Goal: Task Accomplishment & Management: Manage account settings

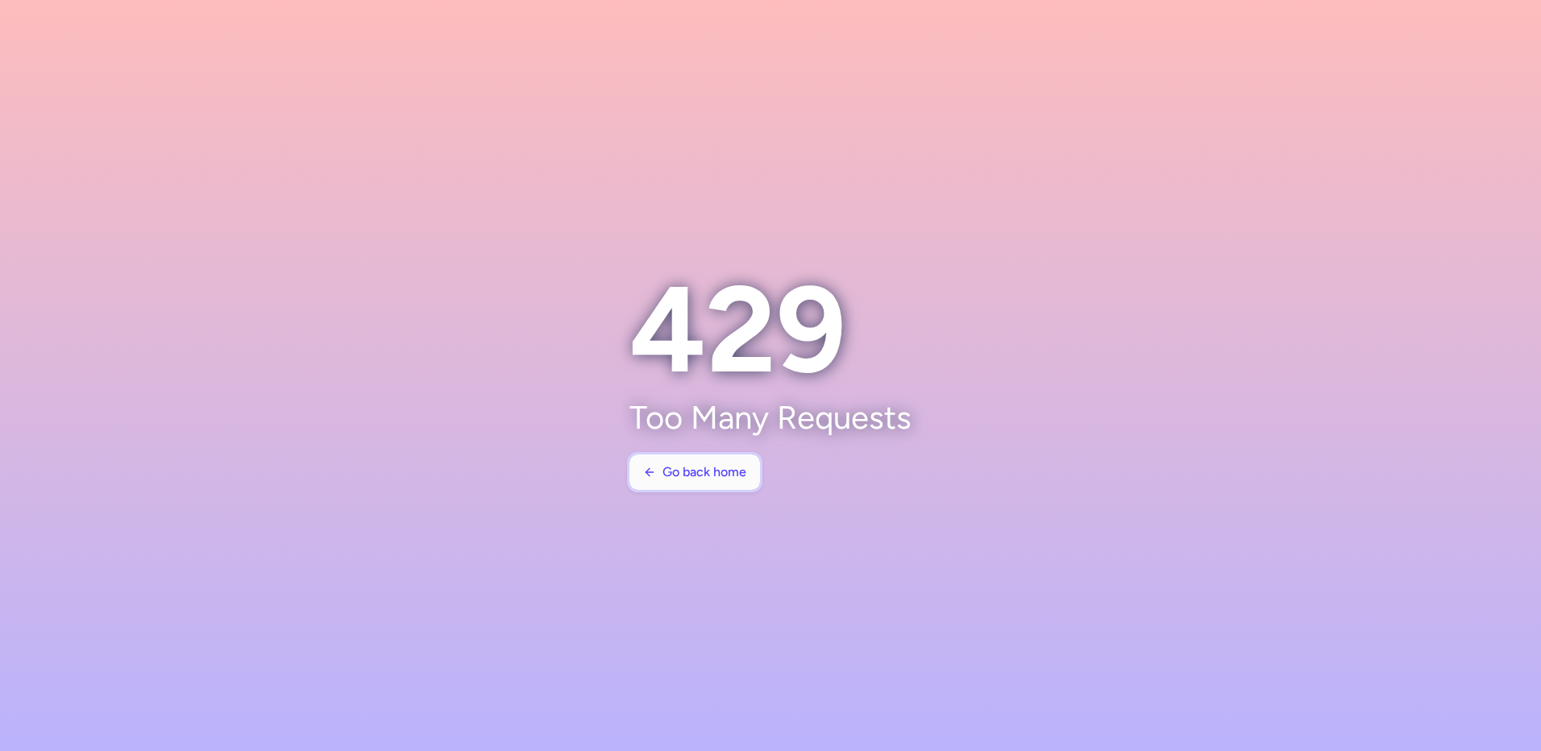
click at [730, 464] on button "Go back home" at bounding box center [695, 472] width 131 height 35
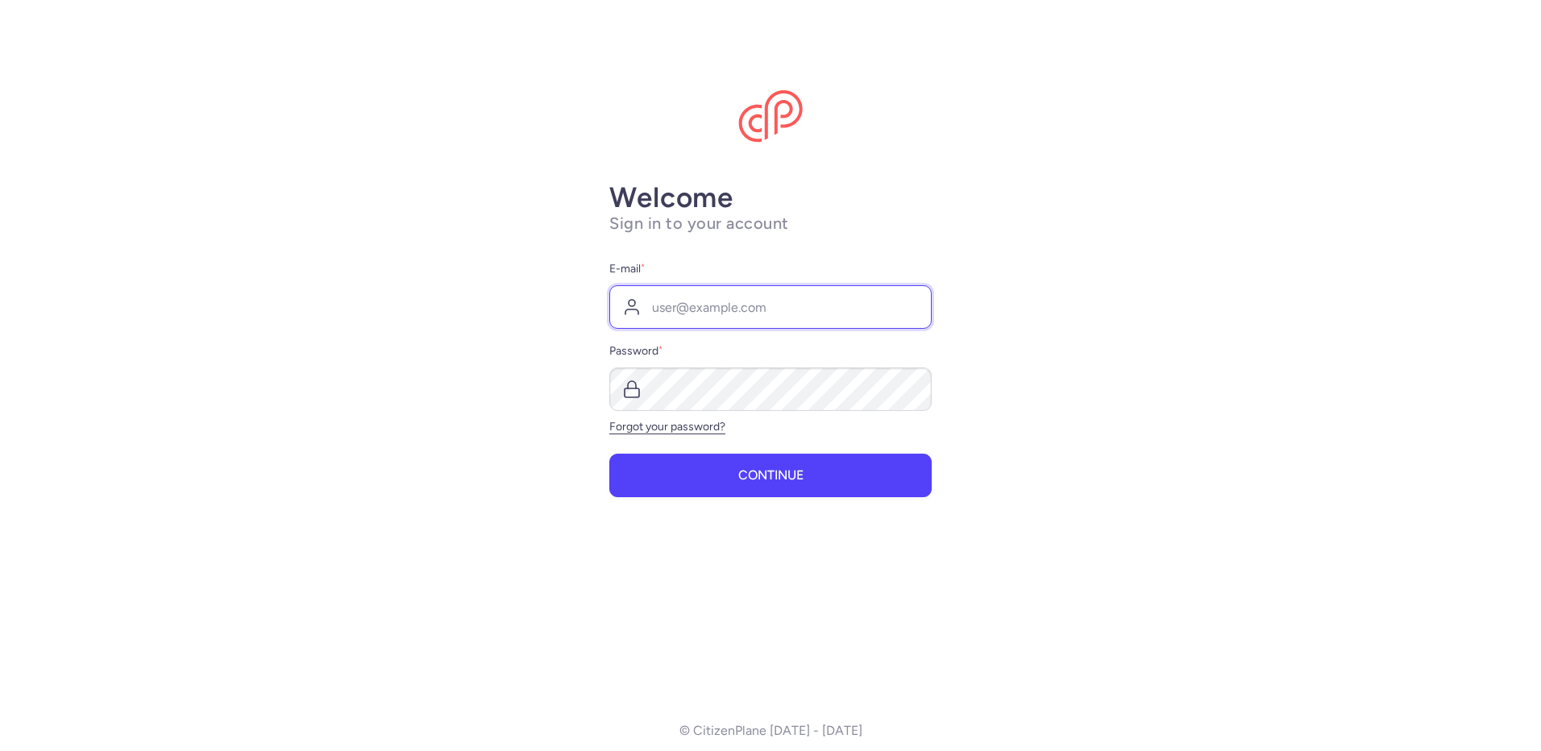
type input "[EMAIL_ADDRESS][DOMAIN_NAME]"
drag, startPoint x: 706, startPoint y: 477, endPoint x: 871, endPoint y: 436, distance: 170.3
click at [708, 477] on button "Continue" at bounding box center [770, 476] width 322 height 44
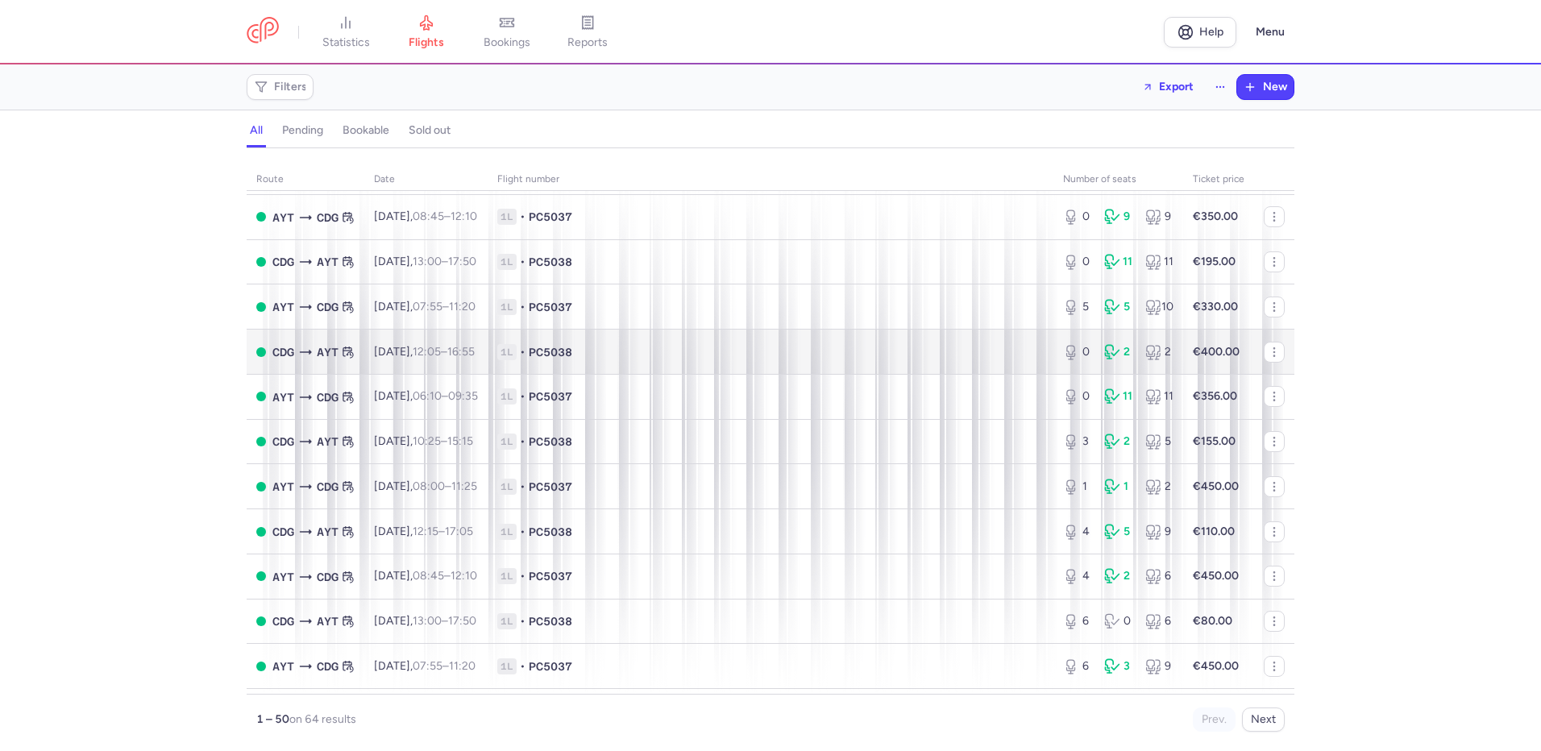
scroll to position [135, 0]
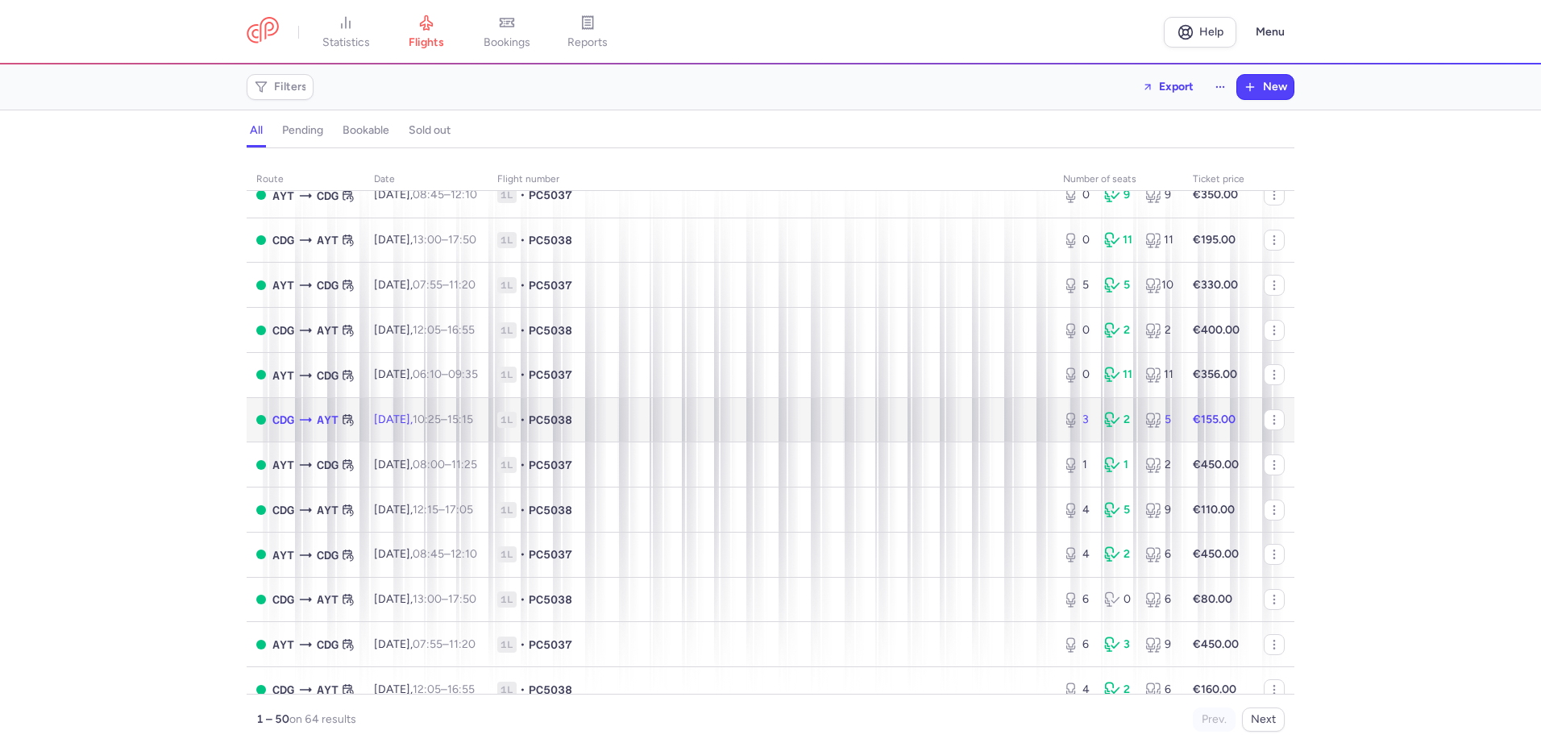
click at [784, 428] on span "1L • PC5038" at bounding box center [770, 420] width 547 height 16
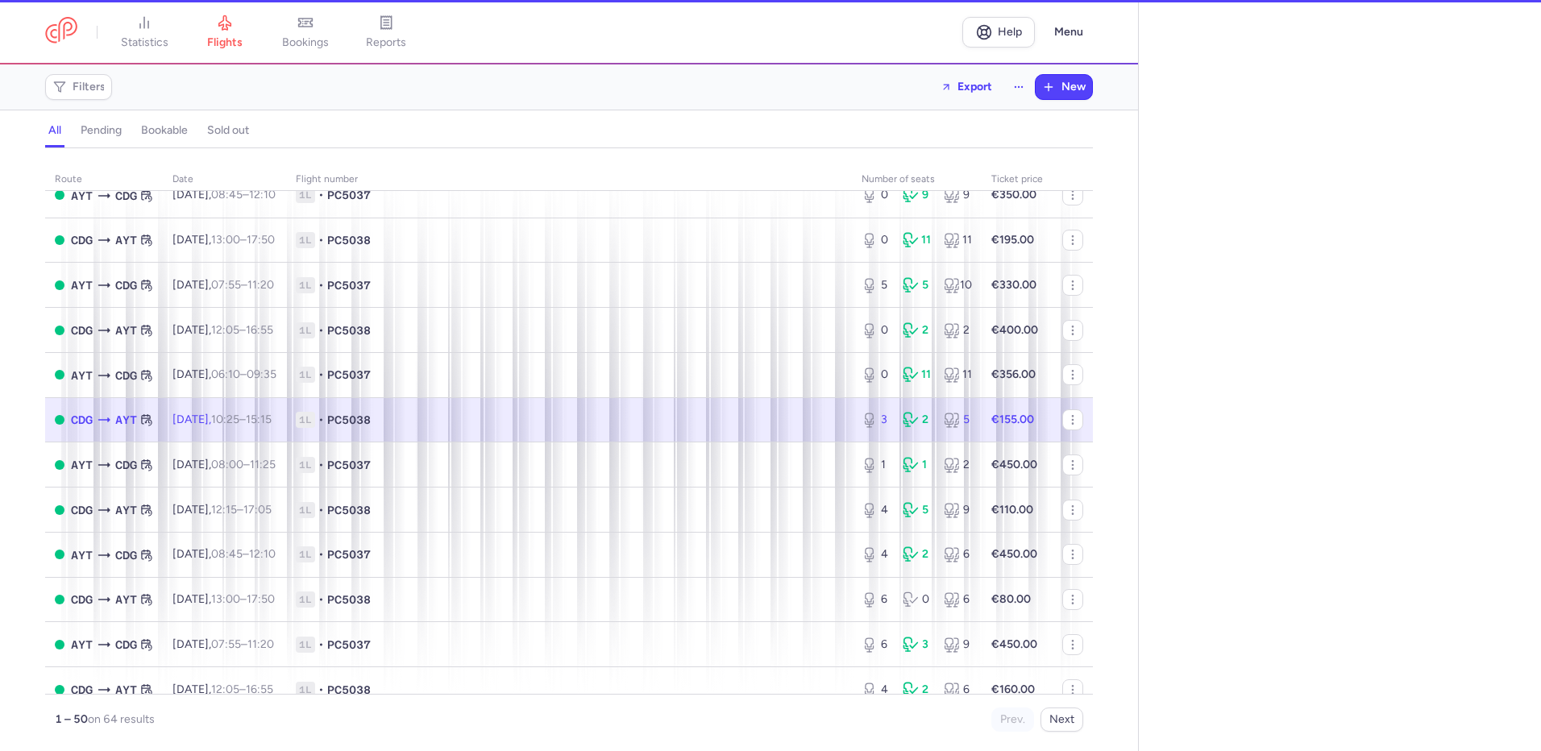
select select "hours"
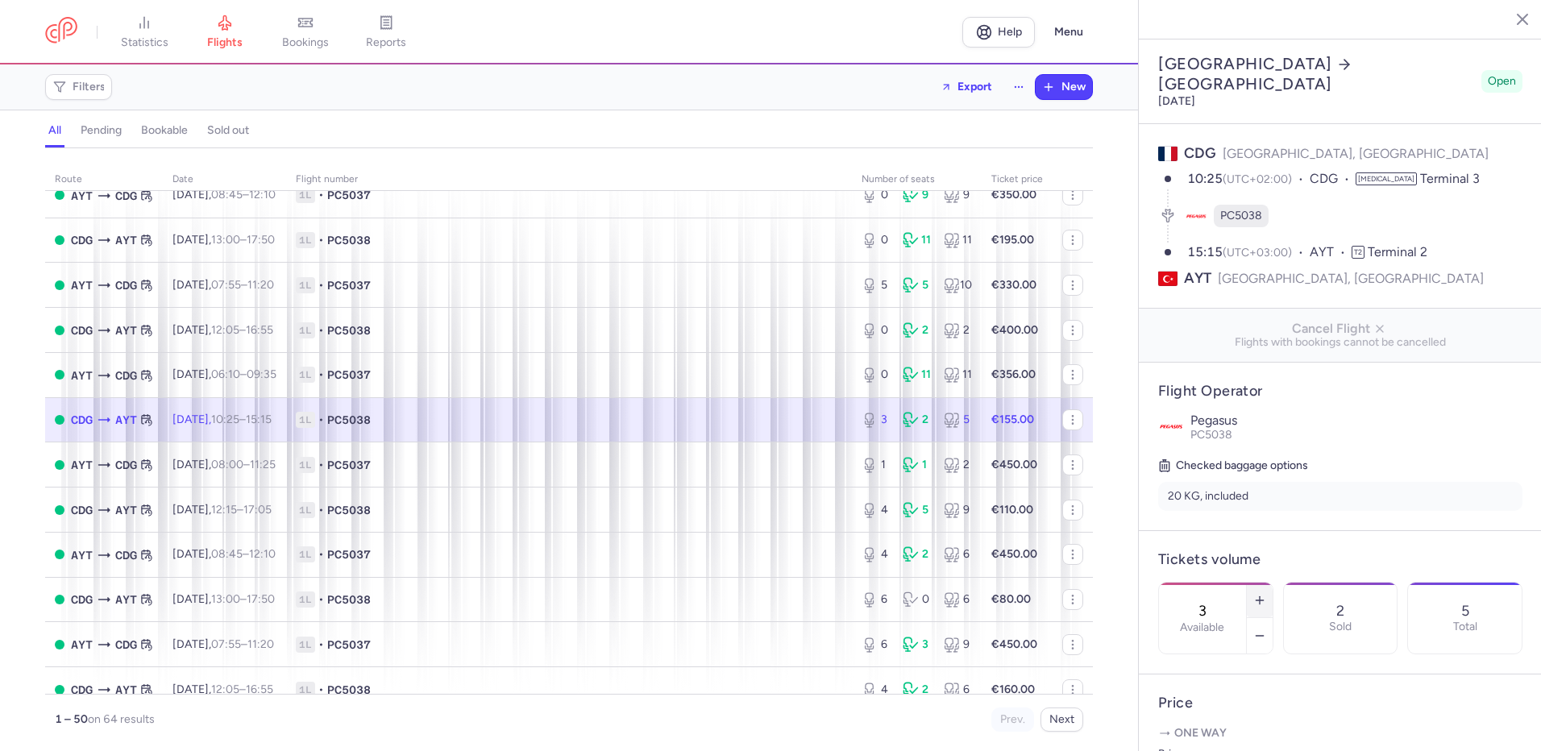
click at [1263, 601] on line "button" at bounding box center [1259, 601] width 7 height 0
click at [1228, 719] on span "Save changes" at bounding box center [1212, 720] width 80 height 15
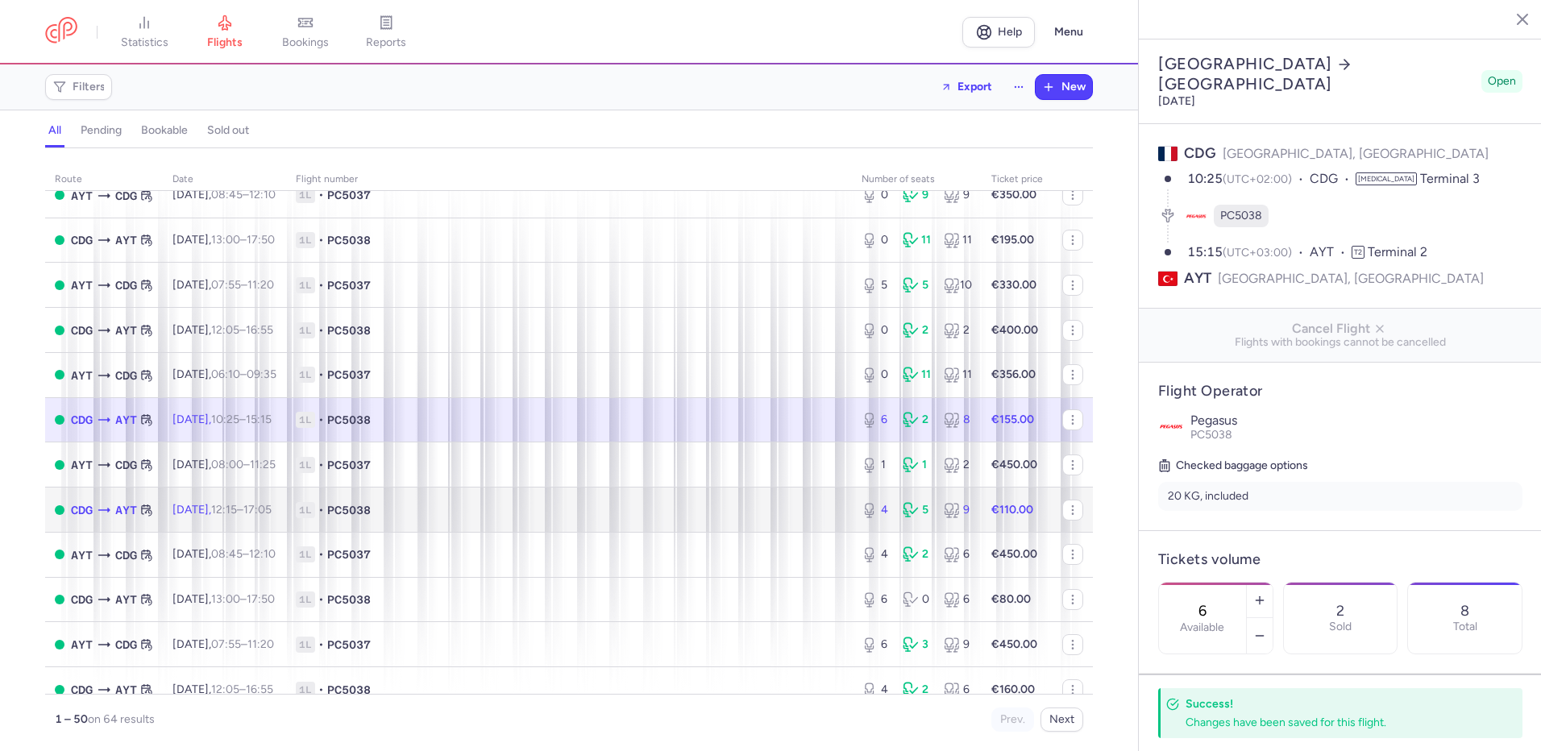
click at [712, 518] on td "1L • PC5038" at bounding box center [569, 510] width 566 height 45
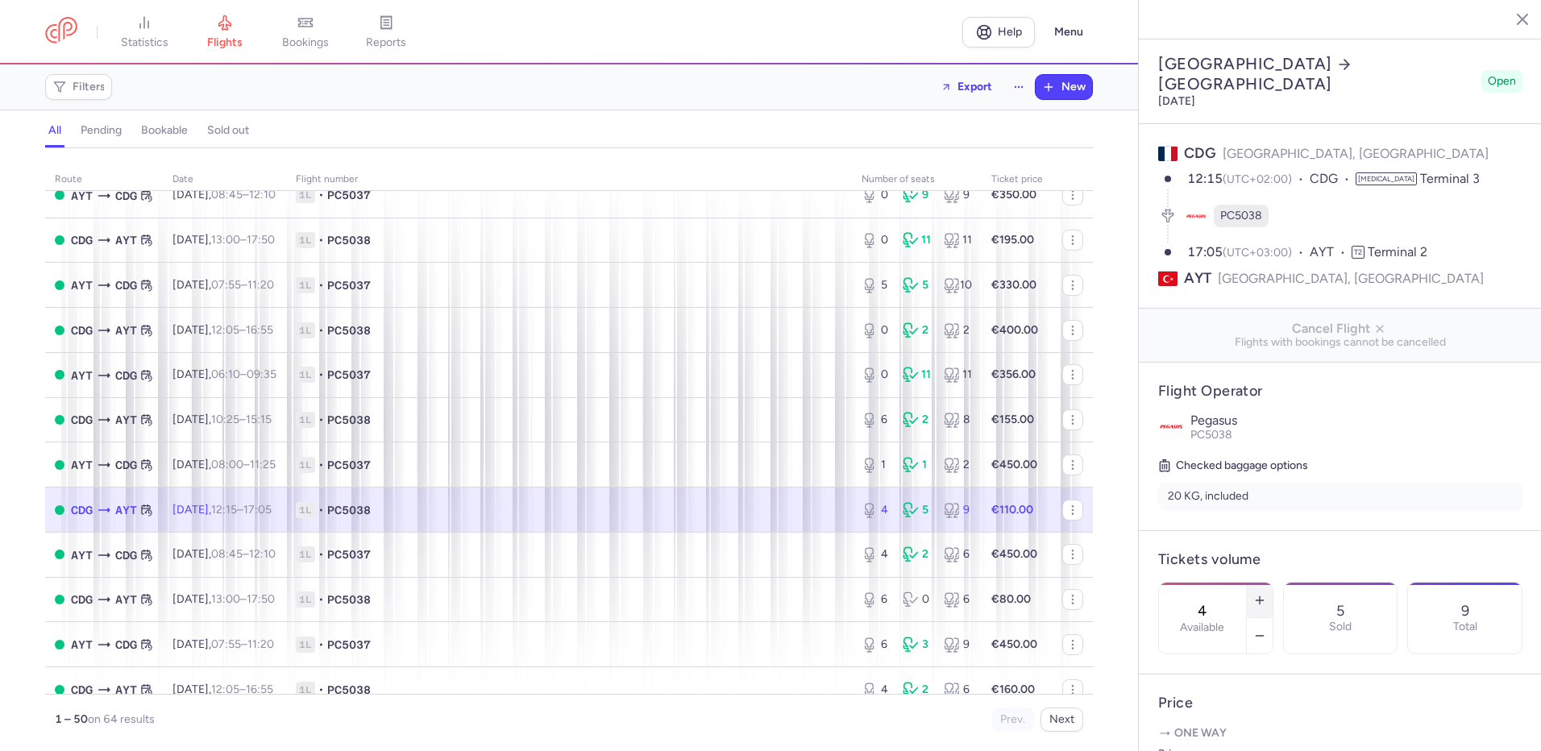
click at [1266, 594] on icon "button" at bounding box center [1259, 600] width 13 height 13
click at [1263, 601] on line "button" at bounding box center [1259, 601] width 7 height 0
click at [1214, 717] on span "Save changes" at bounding box center [1212, 720] width 80 height 15
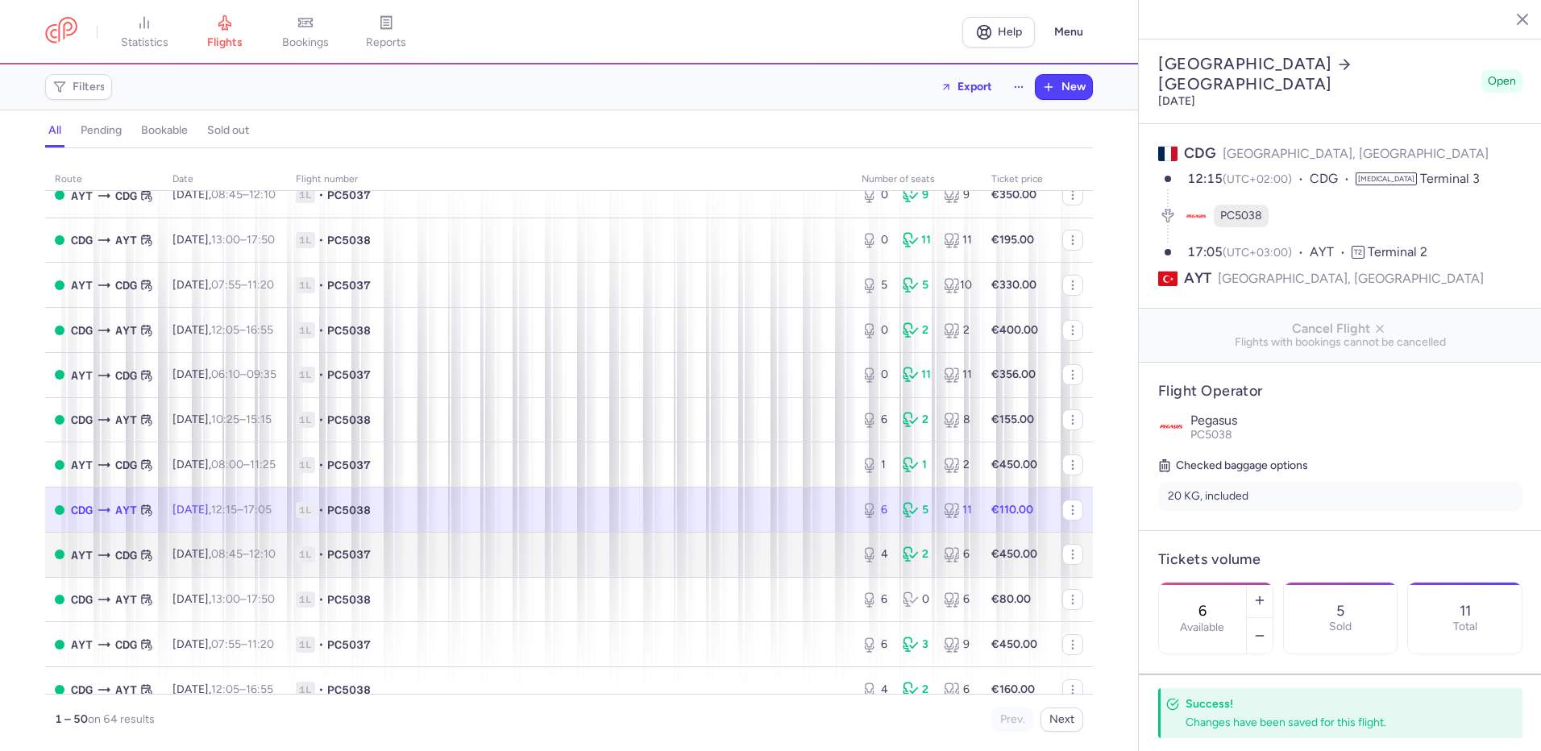
scroll to position [268, 0]
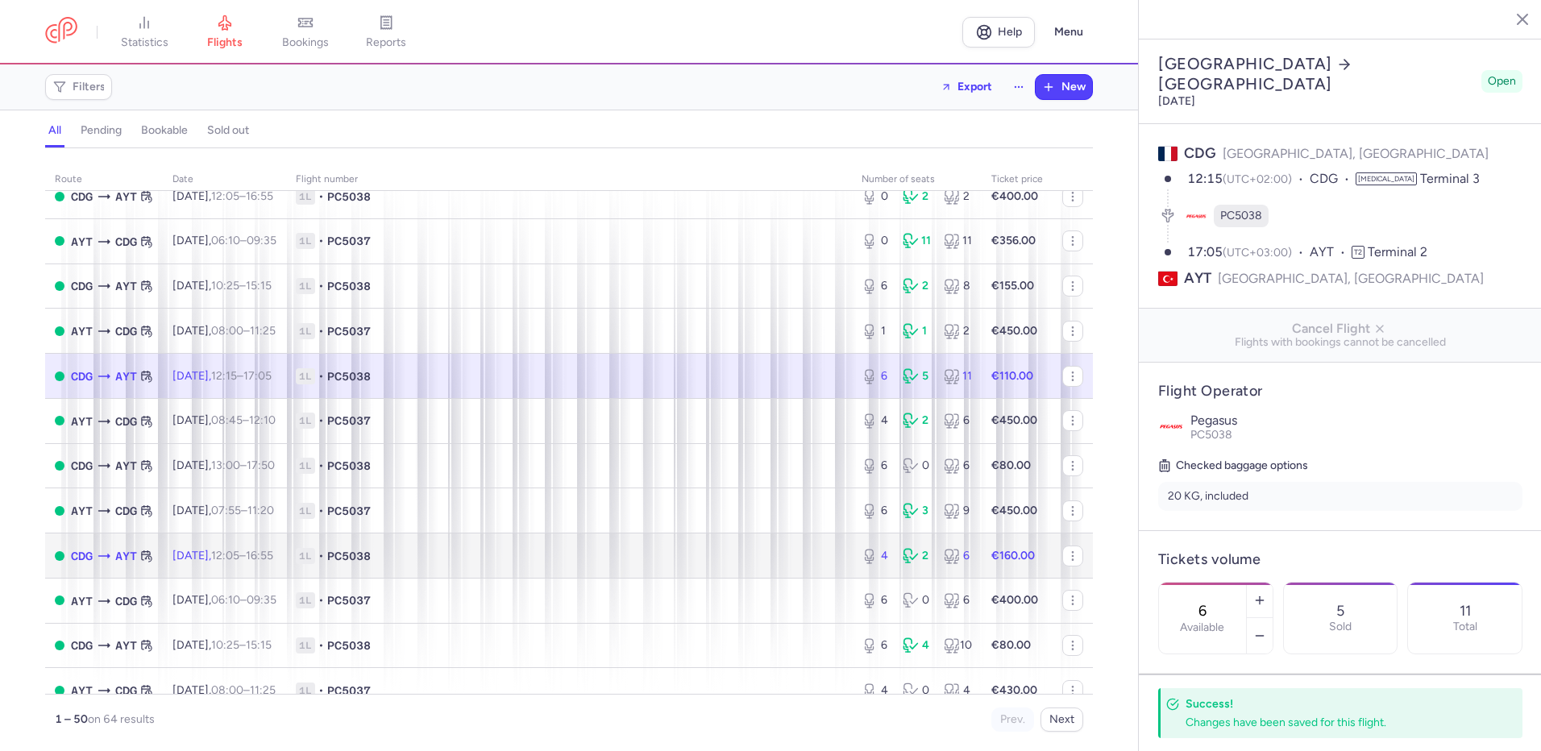
click at [752, 569] on td "1L • PC5038" at bounding box center [569, 556] width 566 height 45
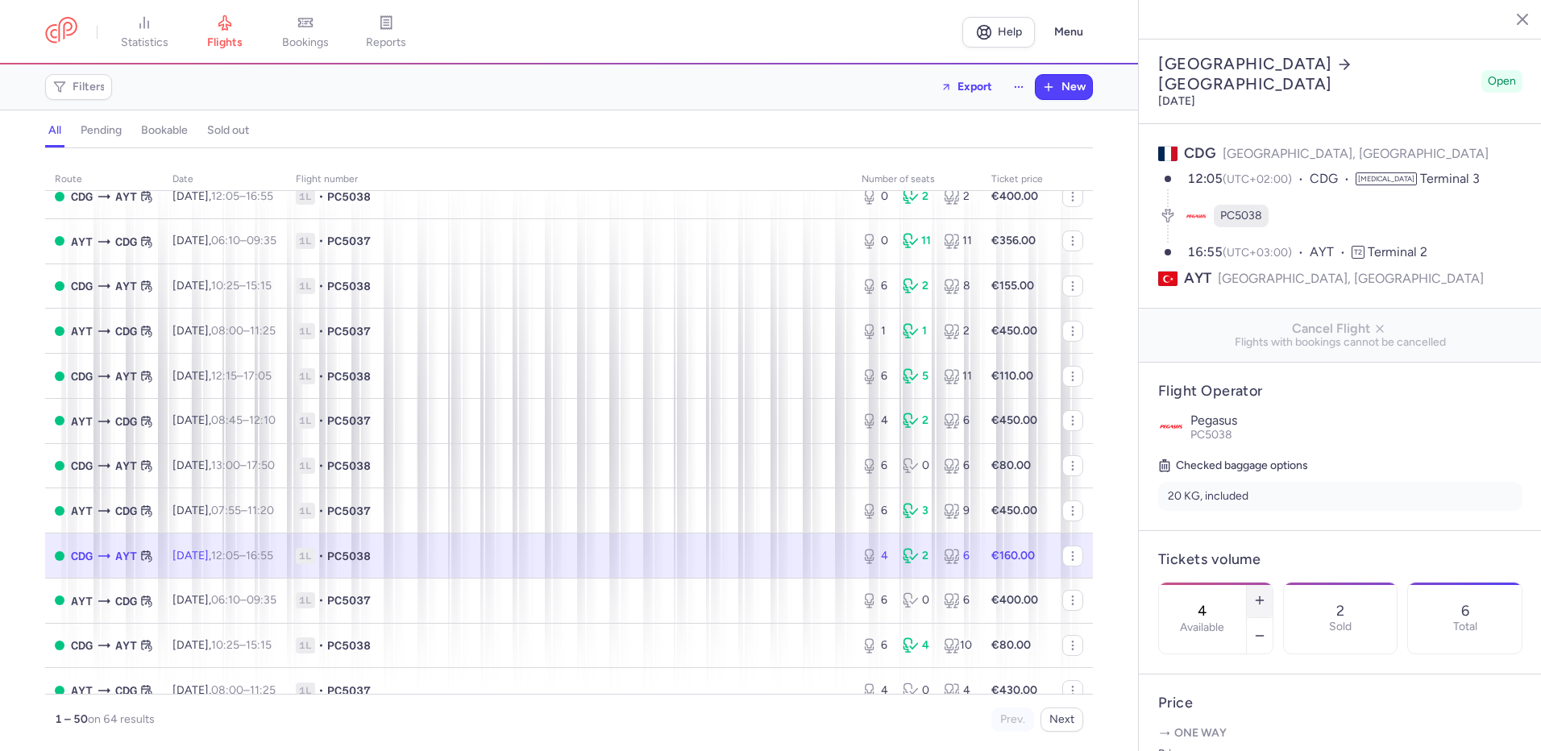
click at [1266, 594] on icon "button" at bounding box center [1259, 600] width 13 height 13
click at [1234, 725] on span "Save changes" at bounding box center [1212, 720] width 80 height 15
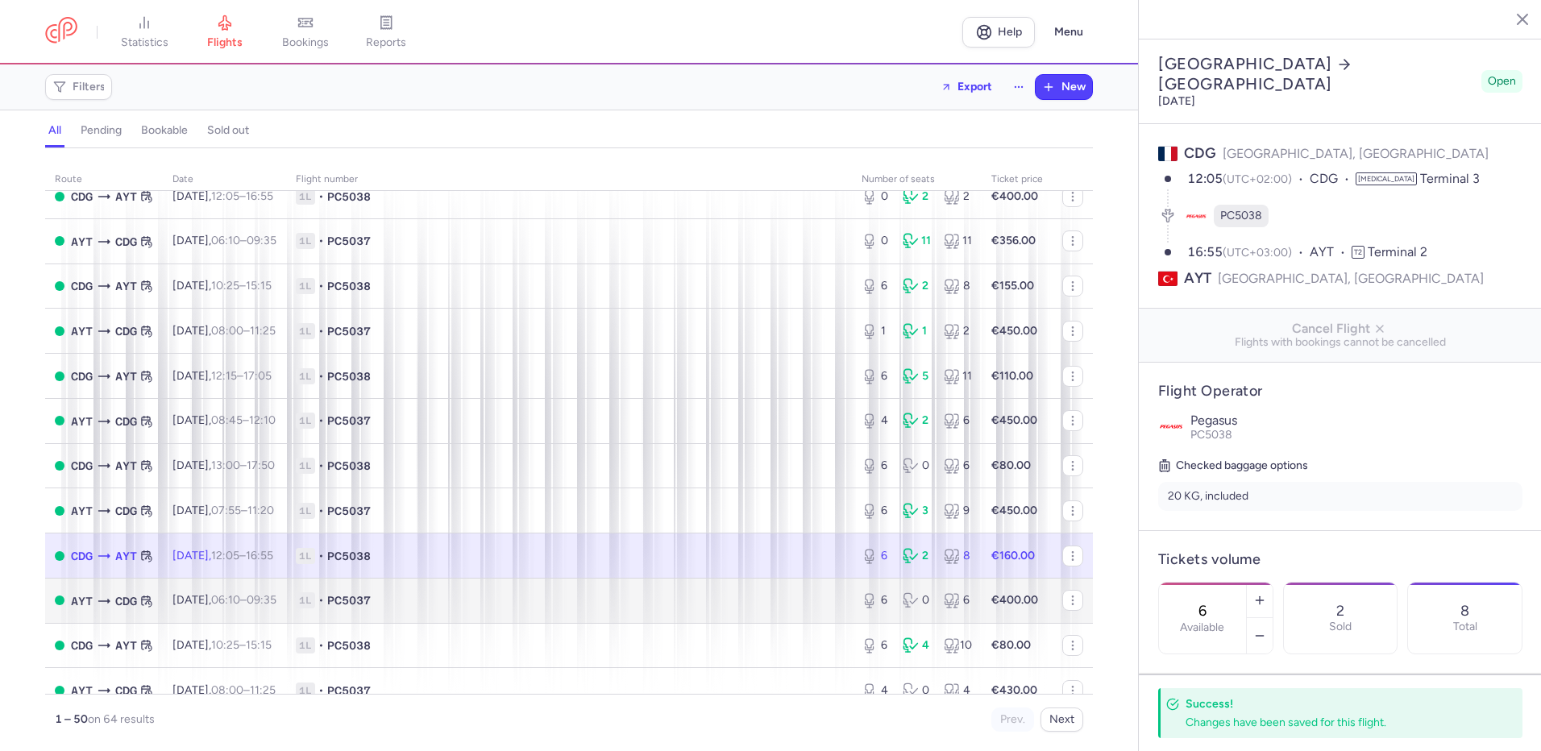
scroll to position [403, 0]
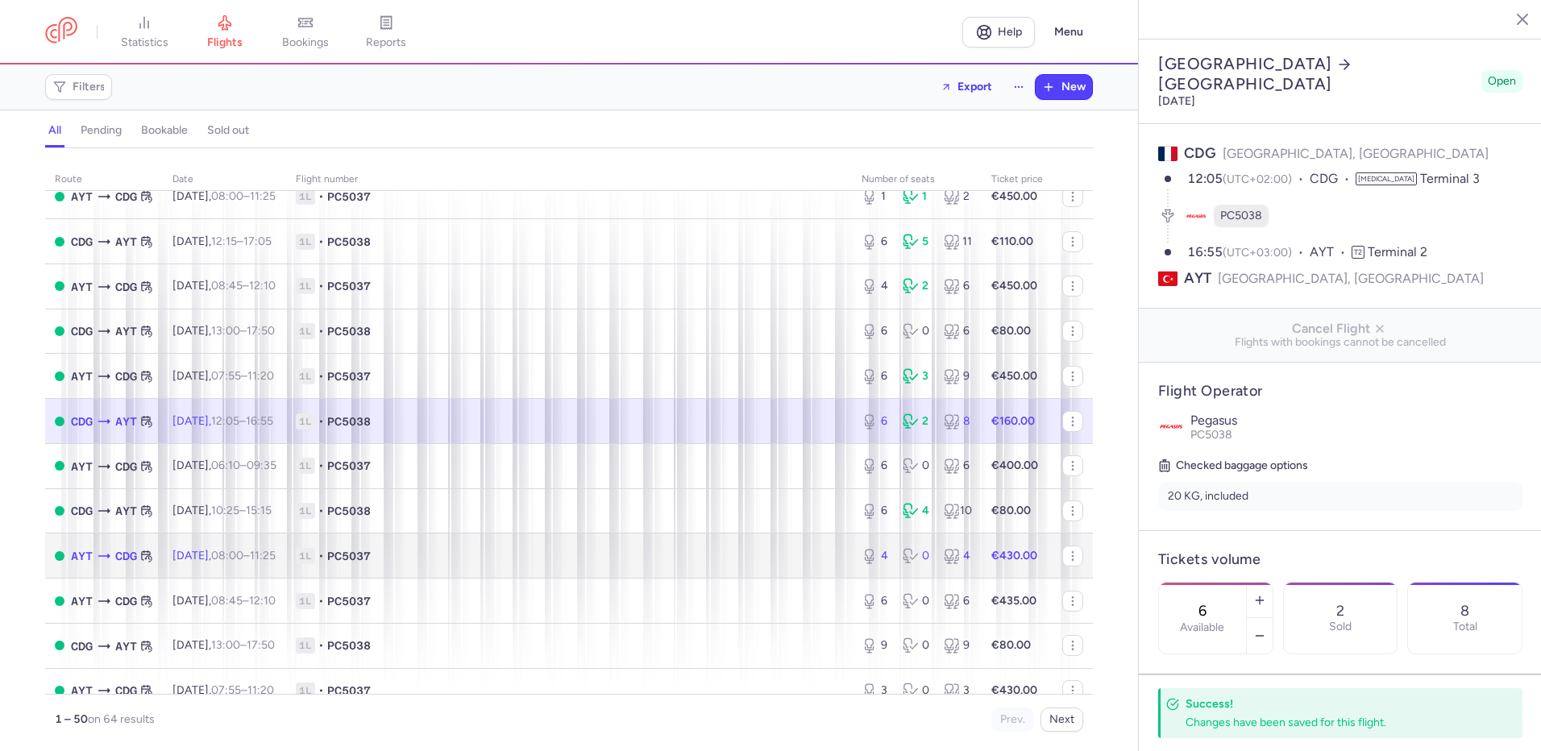
click at [702, 562] on span "1L • PC5037" at bounding box center [569, 556] width 547 height 16
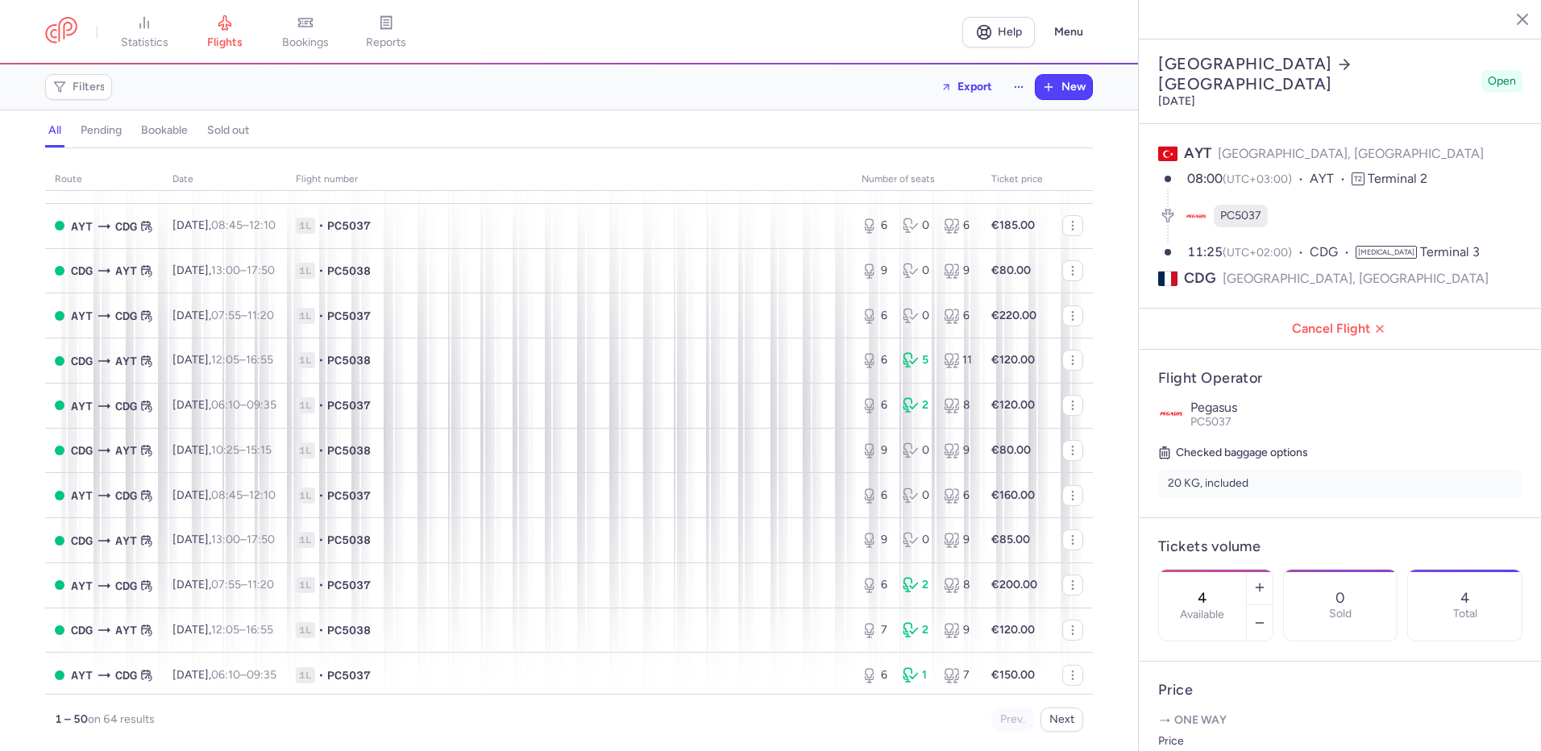
scroll to position [1209, 0]
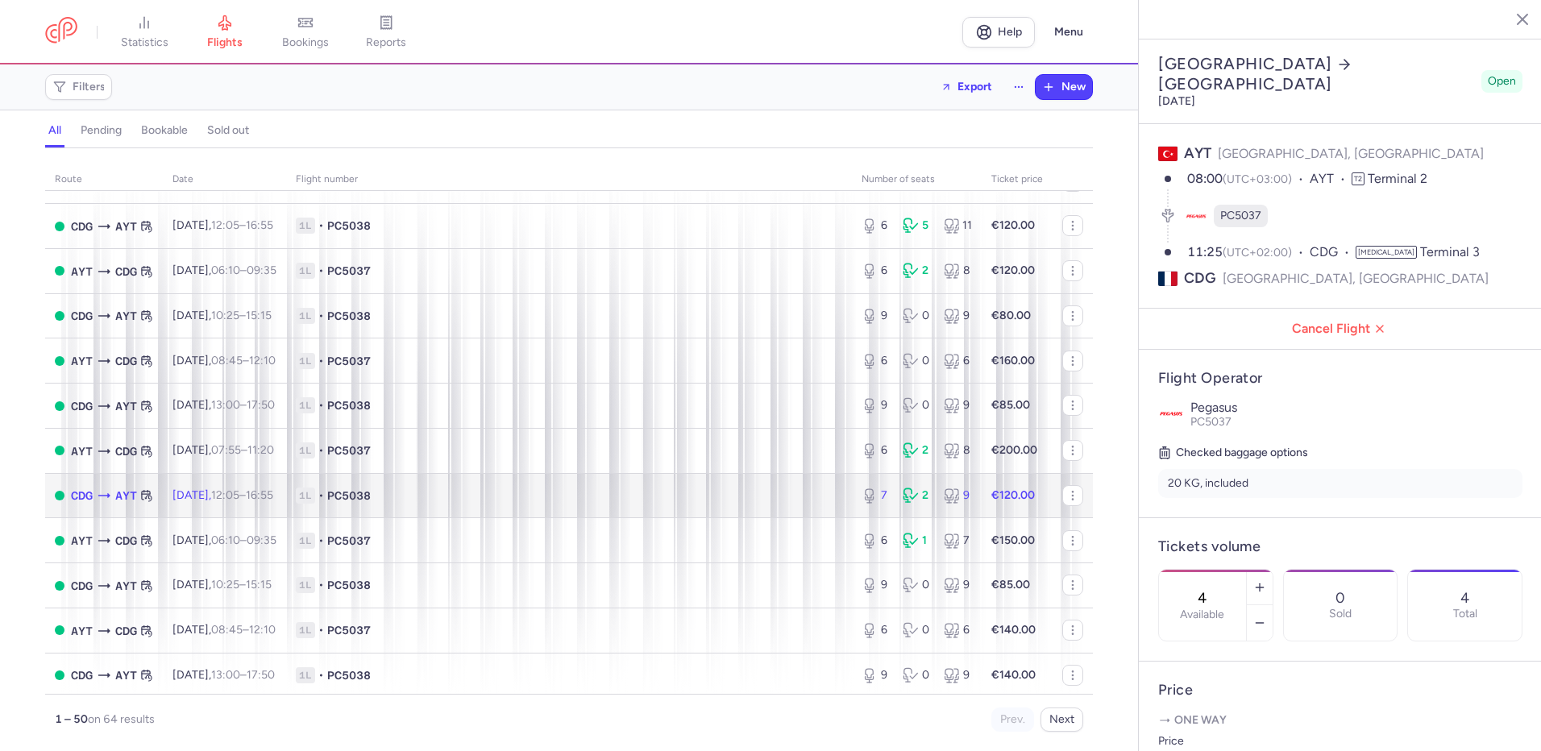
click at [700, 502] on span "1L • PC5038" at bounding box center [569, 496] width 547 height 16
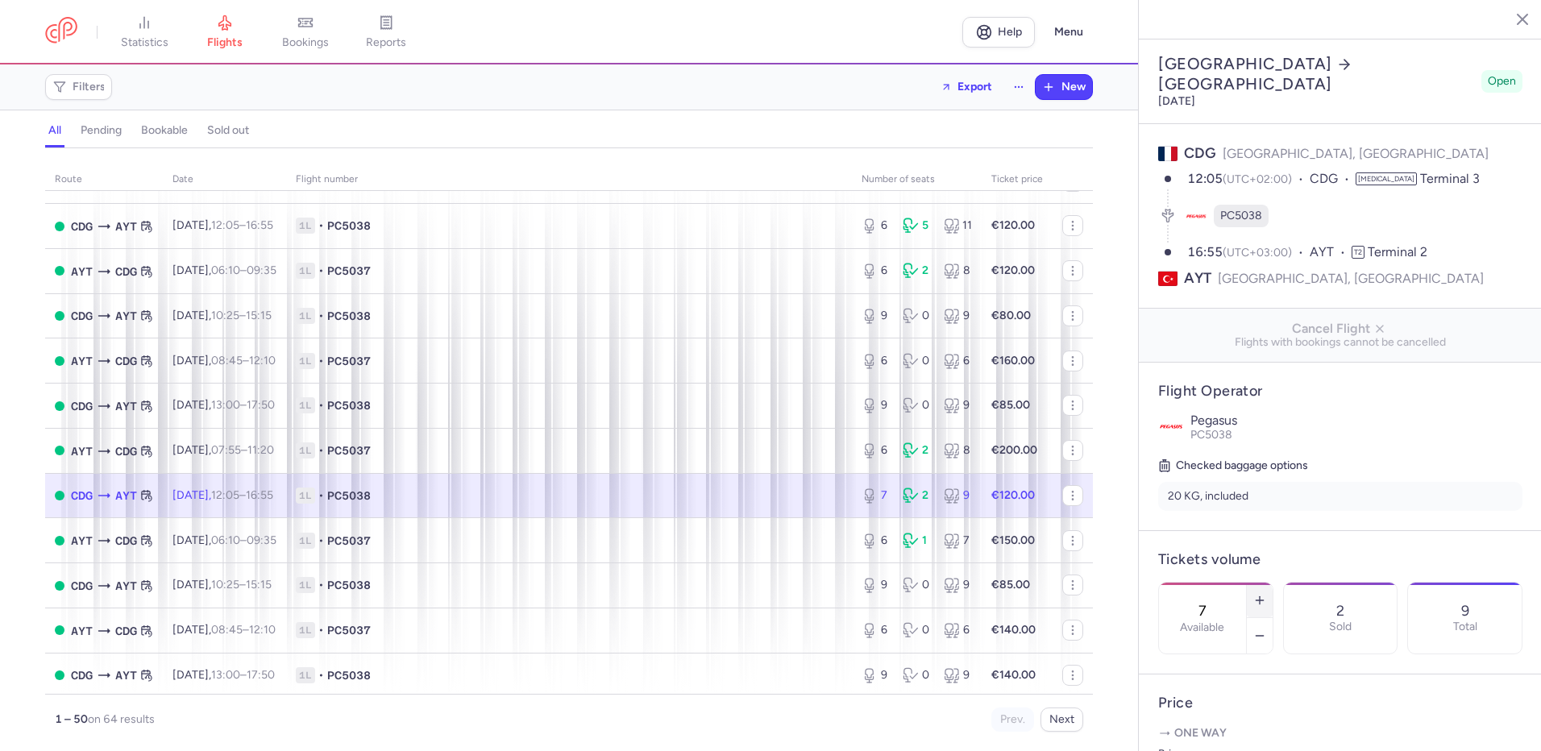
click at [1260, 597] on line "button" at bounding box center [1260, 600] width 0 height 7
click at [1222, 713] on span "Save changes" at bounding box center [1212, 720] width 80 height 15
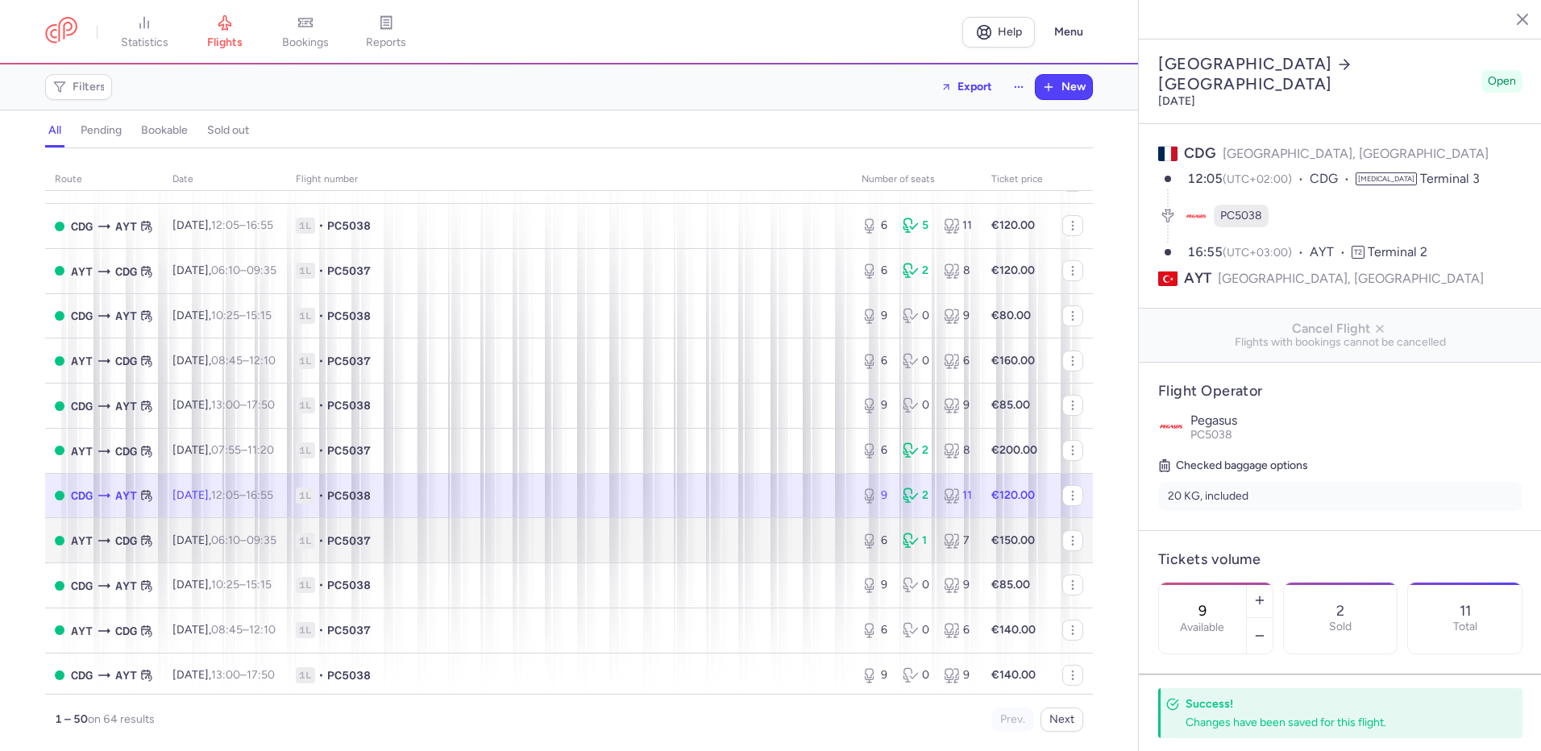
scroll to position [1344, 0]
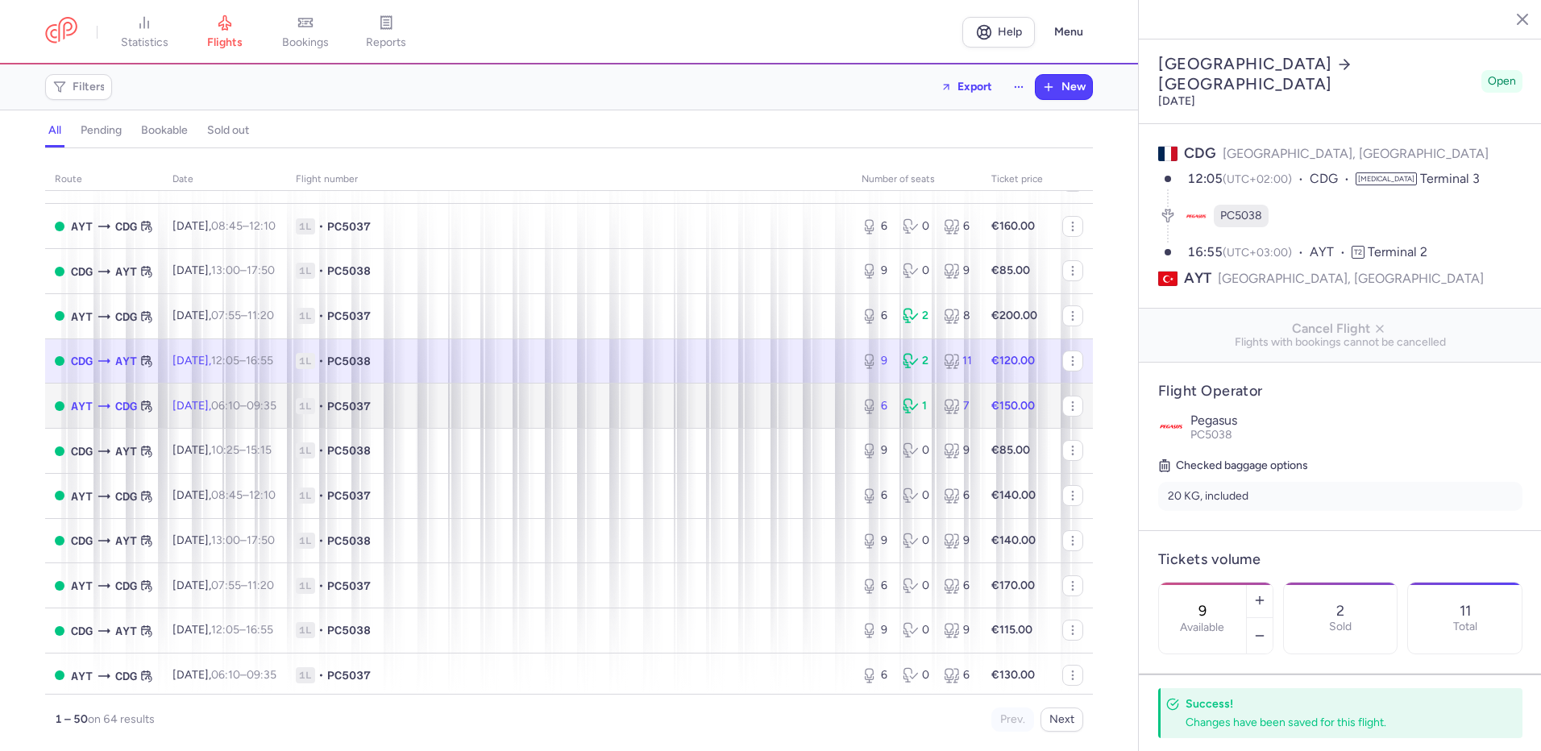
click at [605, 404] on span "1L • PC5037" at bounding box center [569, 406] width 547 height 16
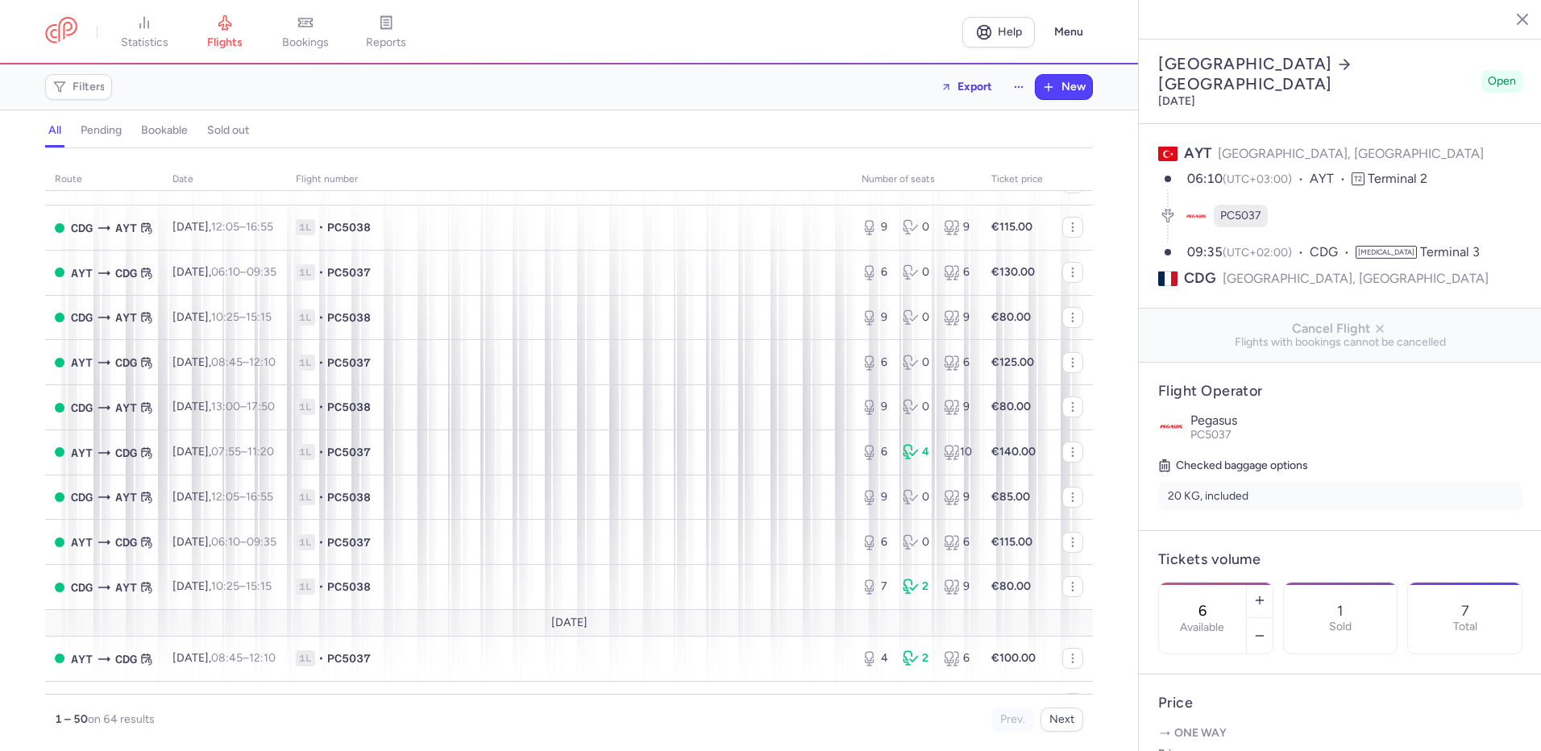
scroll to position [1823, 0]
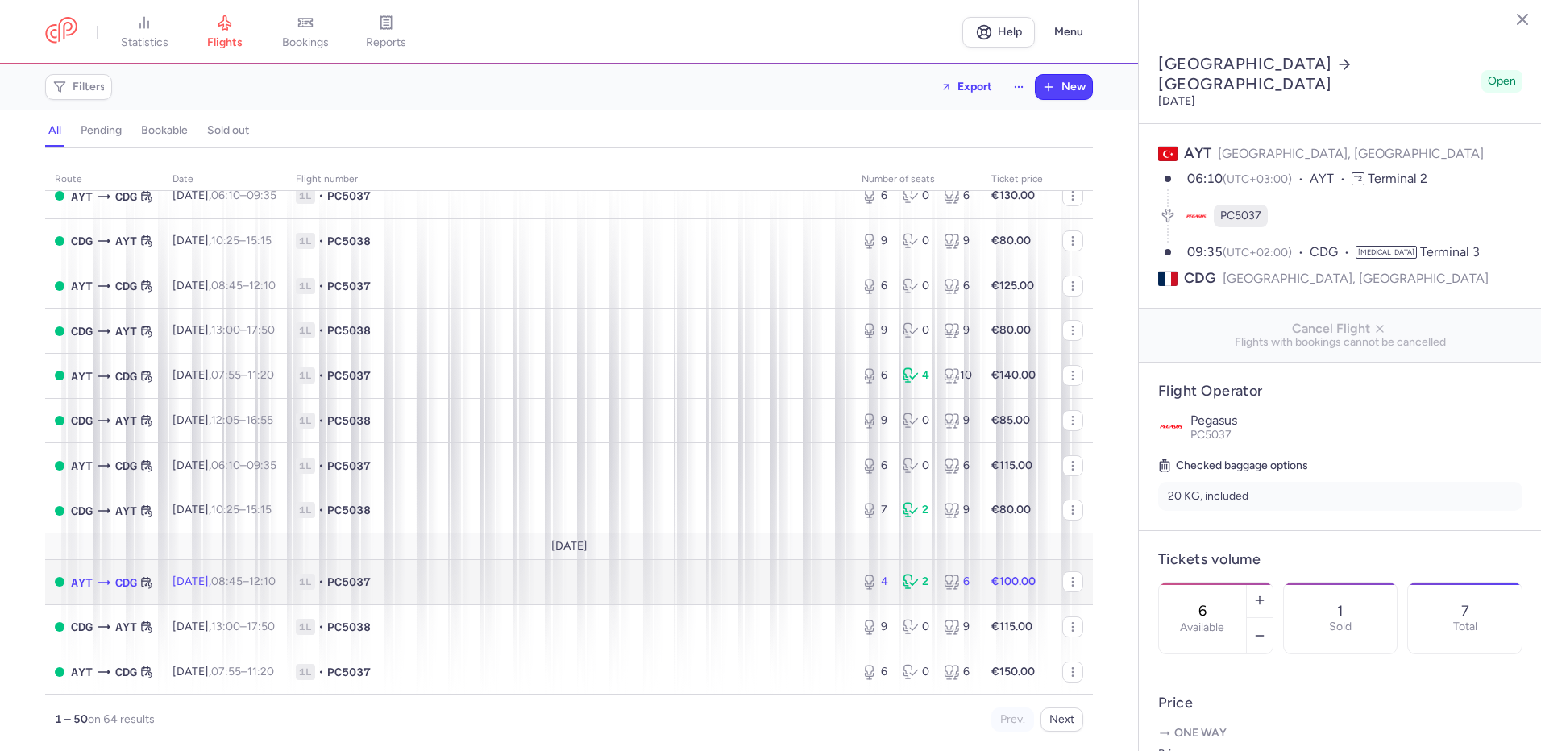
click at [591, 585] on span "1L • PC5037" at bounding box center [569, 582] width 547 height 16
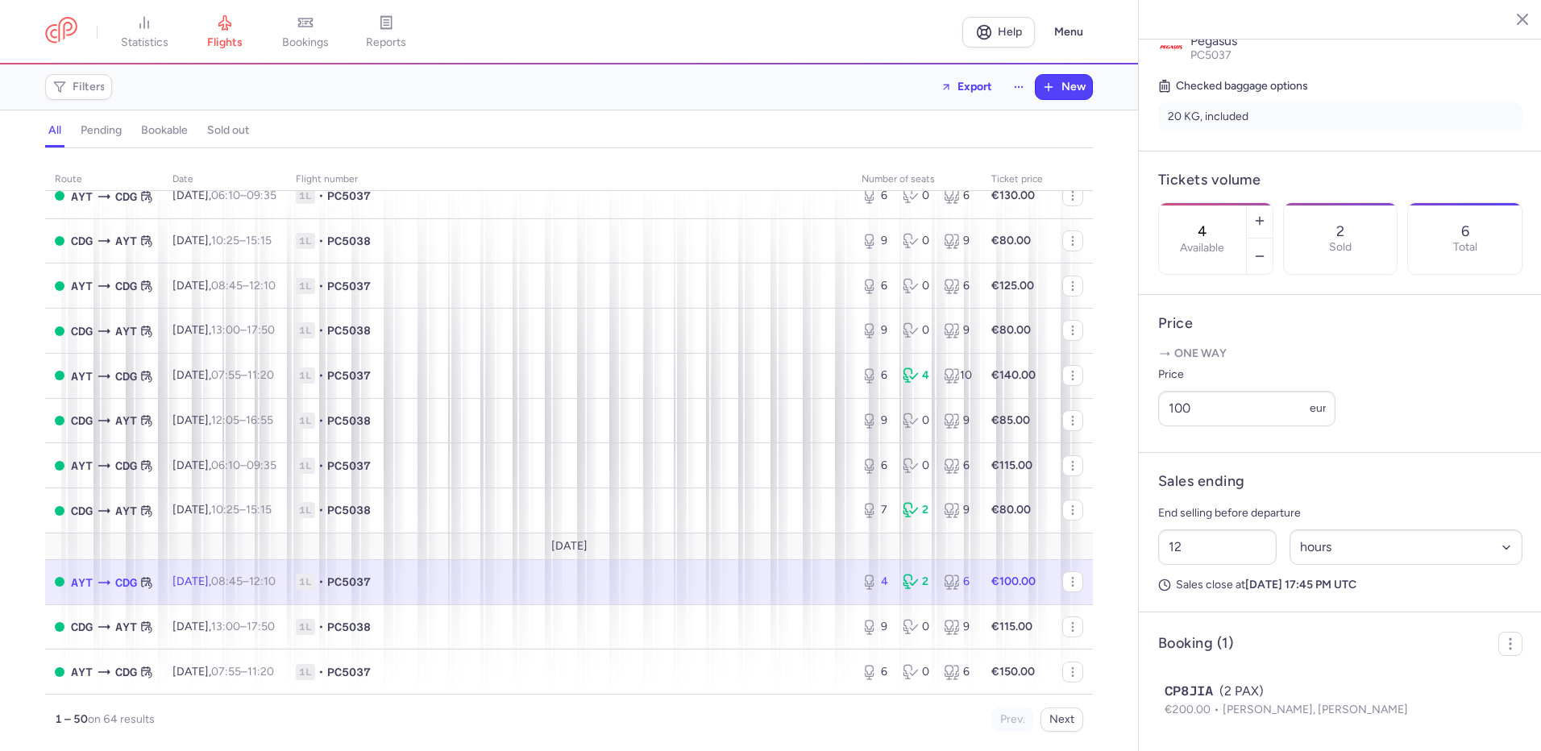
scroll to position [402, 0]
click at [792, 574] on span "1L • PC5037" at bounding box center [569, 582] width 547 height 16
click at [1065, 721] on button "Next" at bounding box center [1062, 720] width 43 height 24
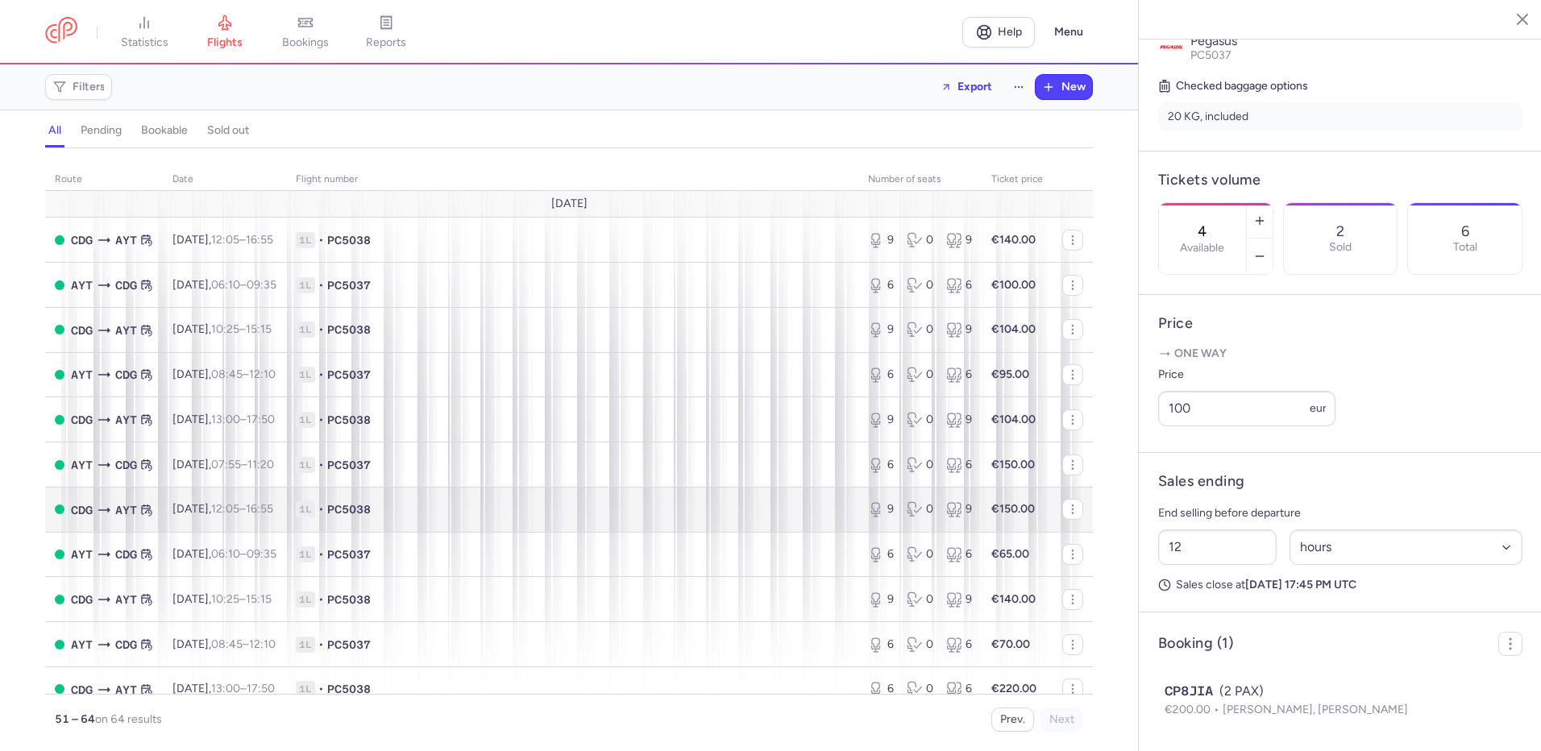
scroll to position [152, 0]
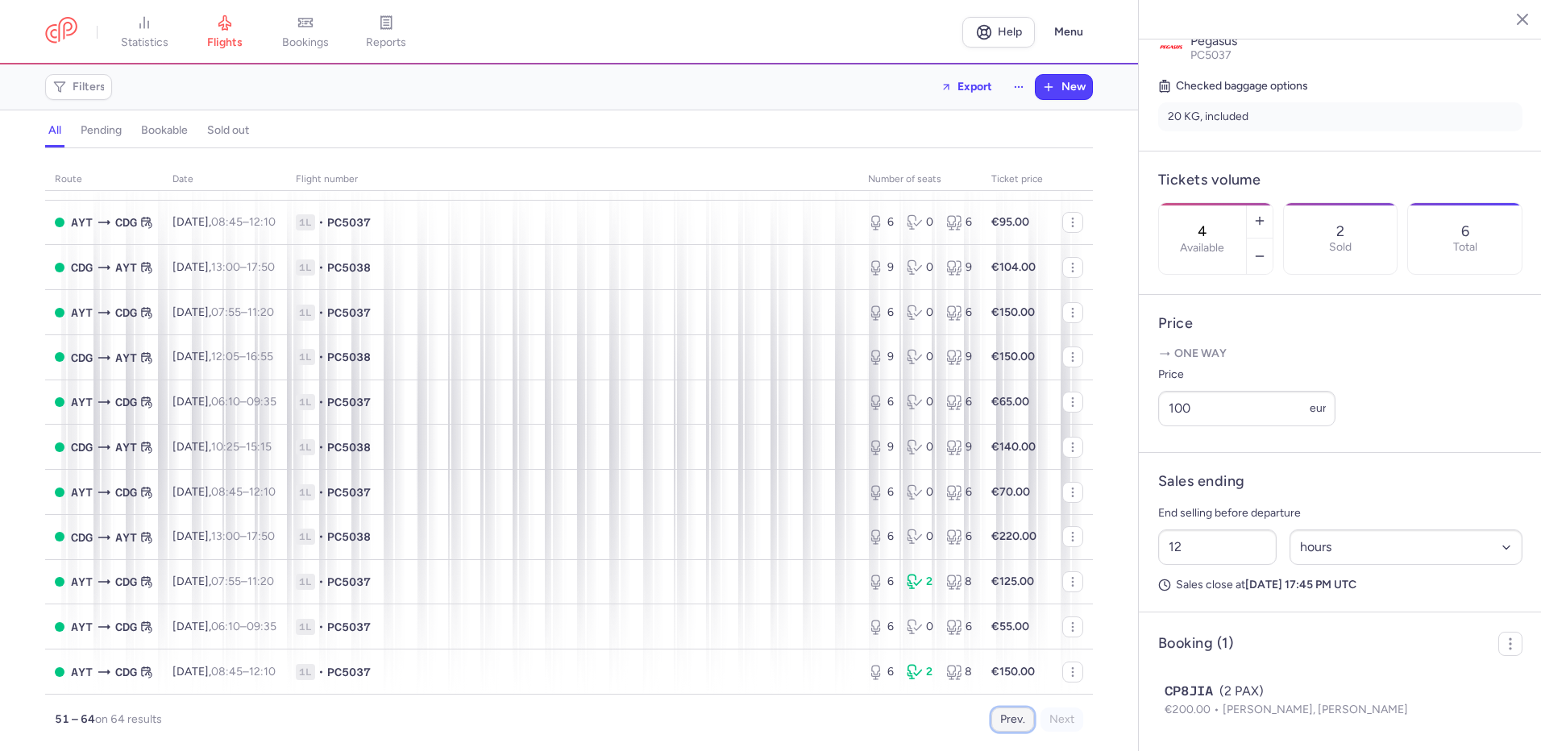
click at [1008, 717] on button "Prev." at bounding box center [1012, 720] width 43 height 24
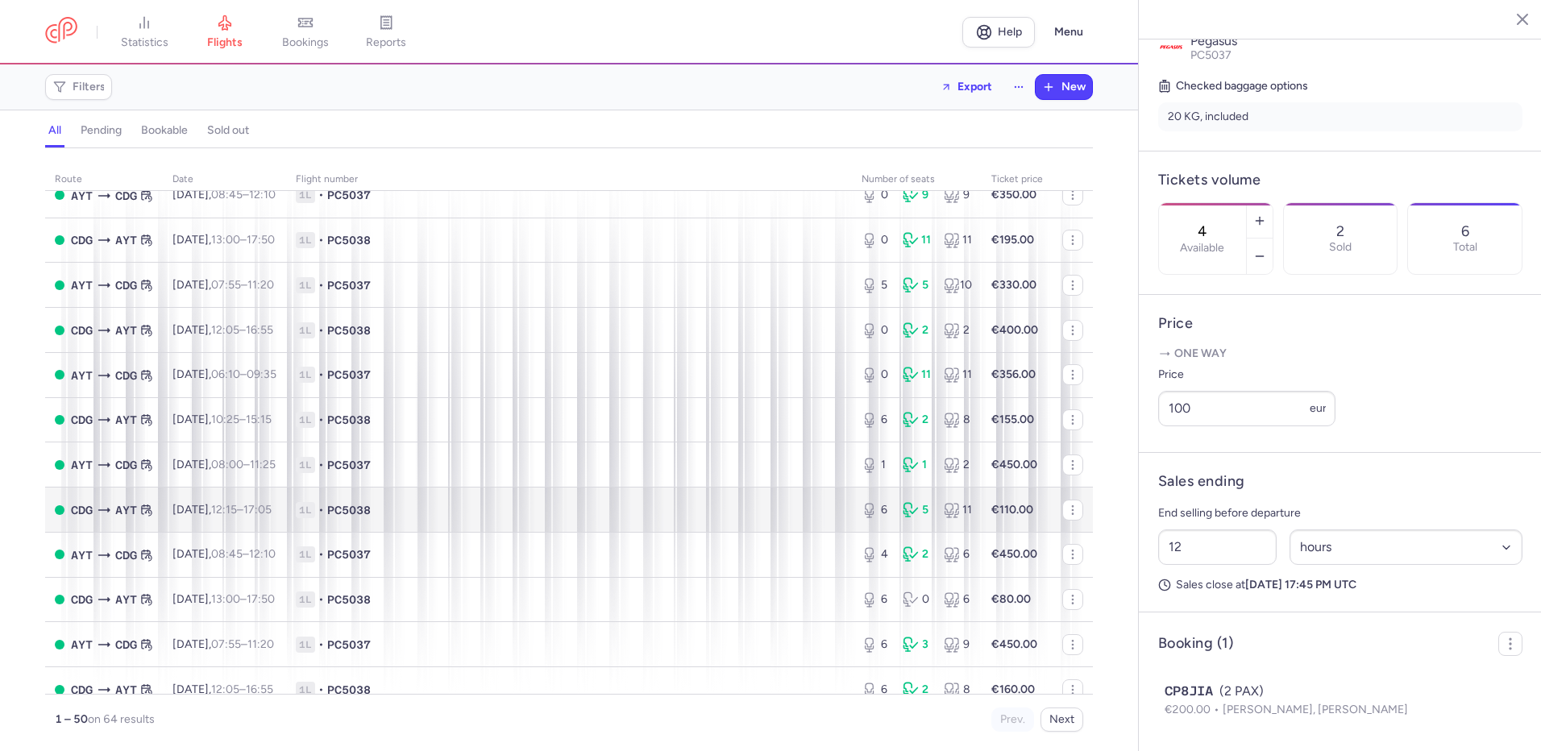
scroll to position [0, 0]
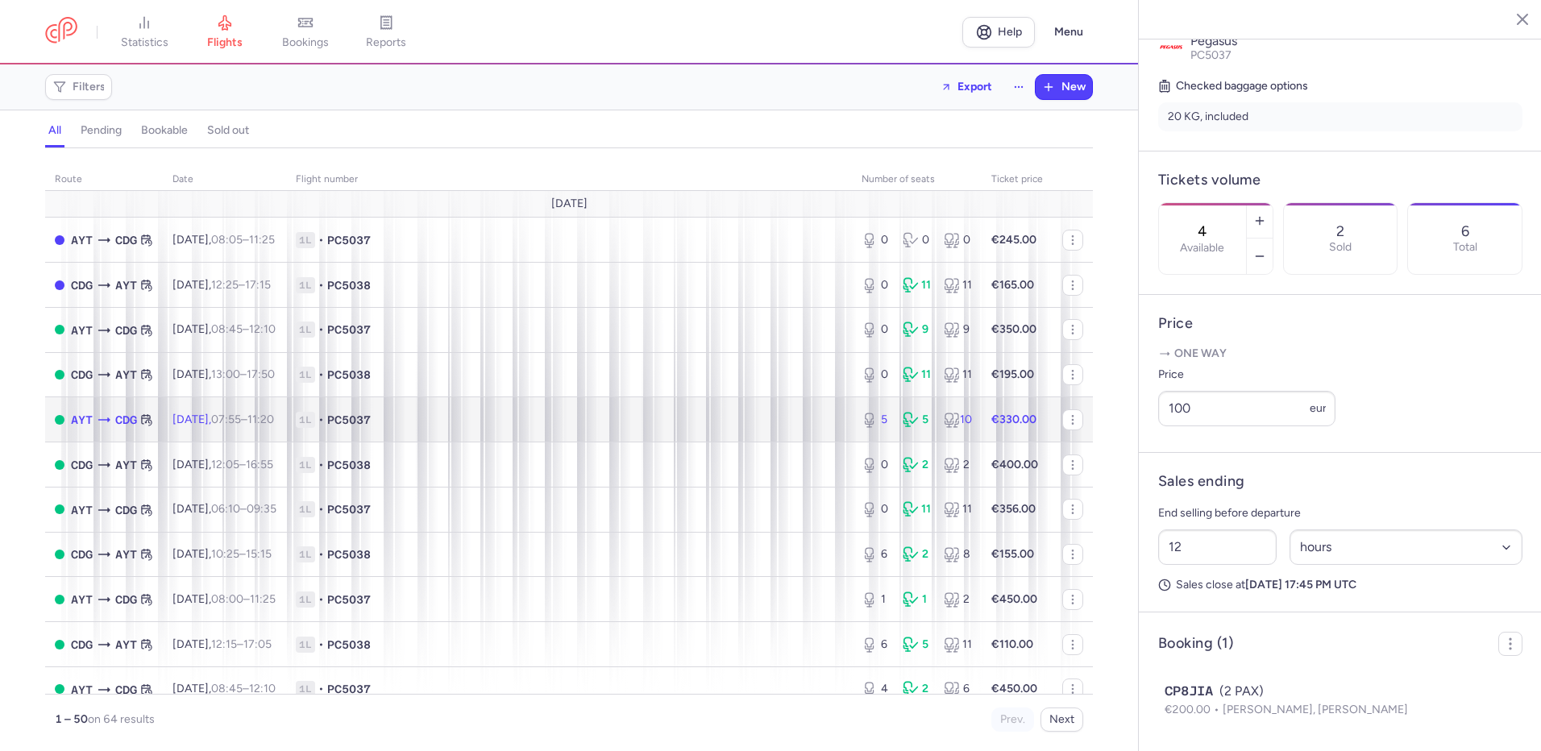
click at [693, 426] on span "1L • PC5037" at bounding box center [569, 420] width 547 height 16
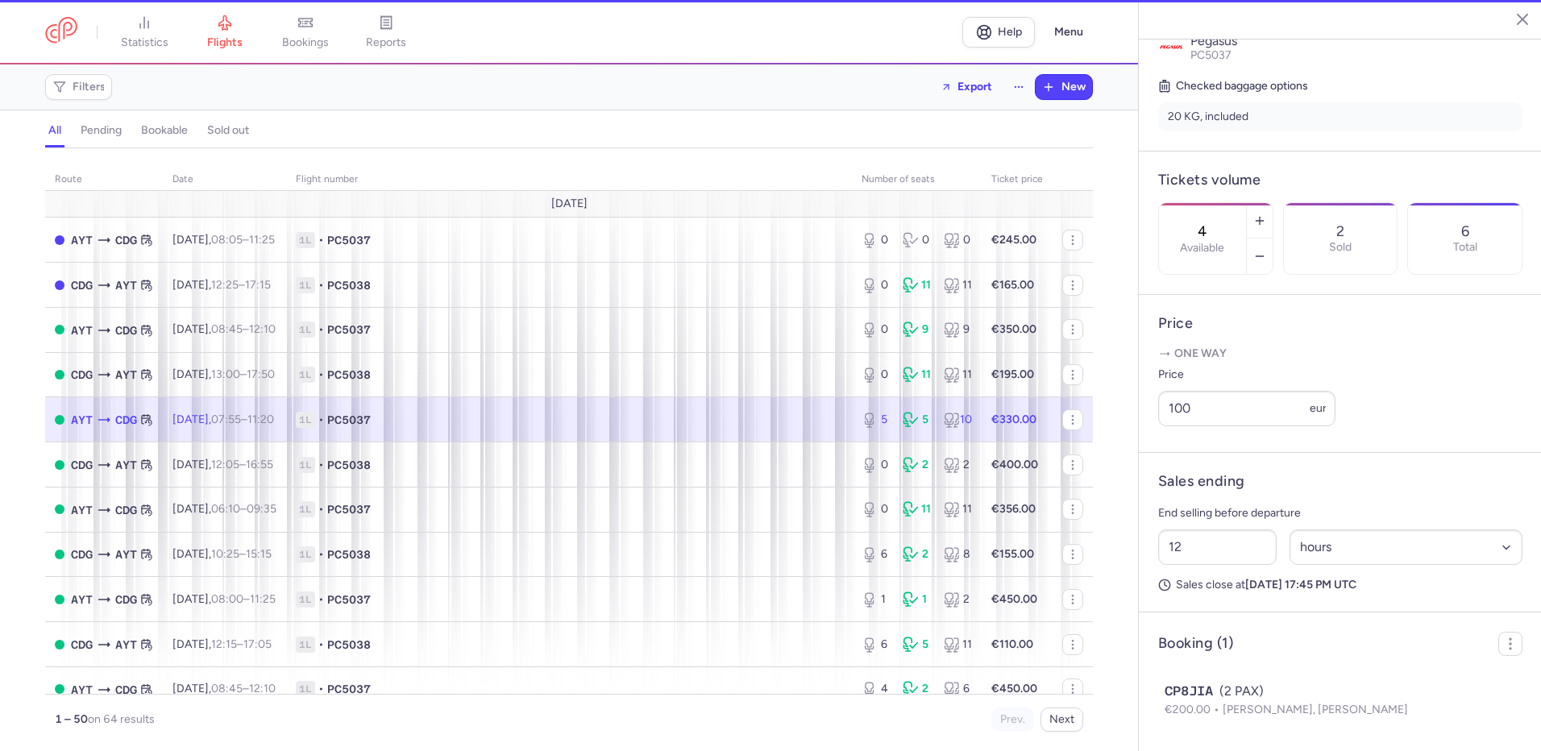
type input "5"
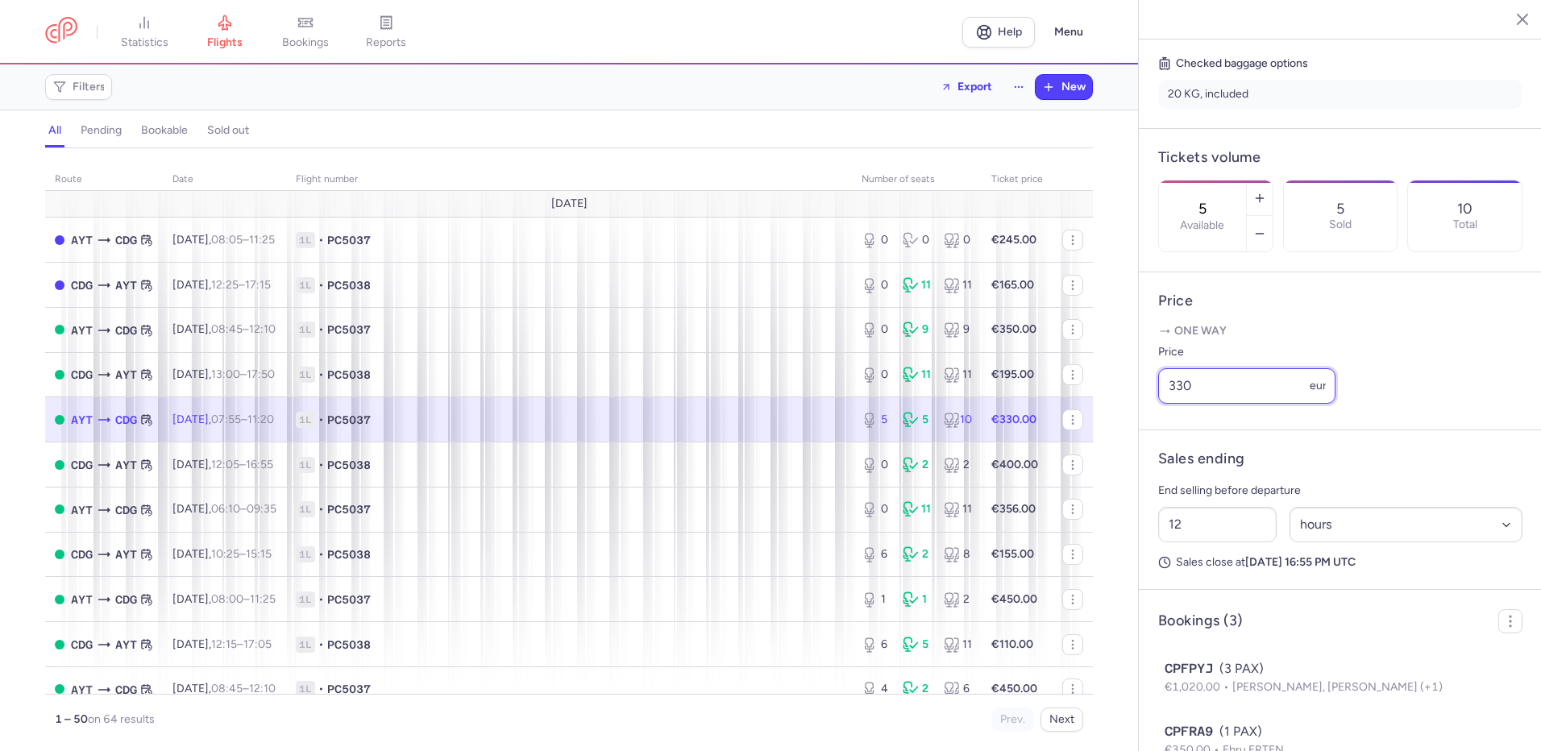
click at [1208, 404] on input "330" at bounding box center [1246, 385] width 177 height 35
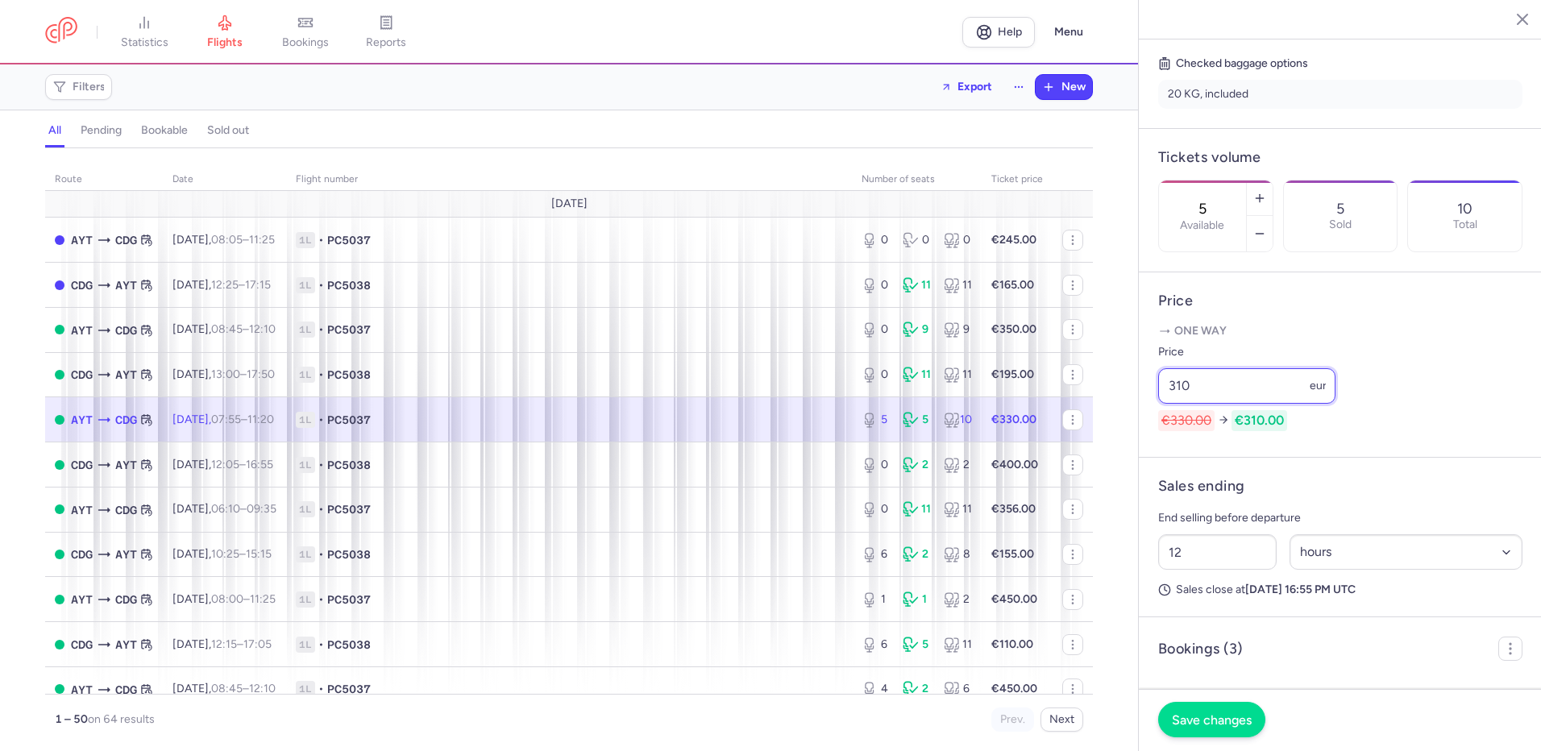
type input "310"
click at [1237, 713] on span "Save changes" at bounding box center [1212, 720] width 80 height 15
